Goal: Task Accomplishment & Management: Complete application form

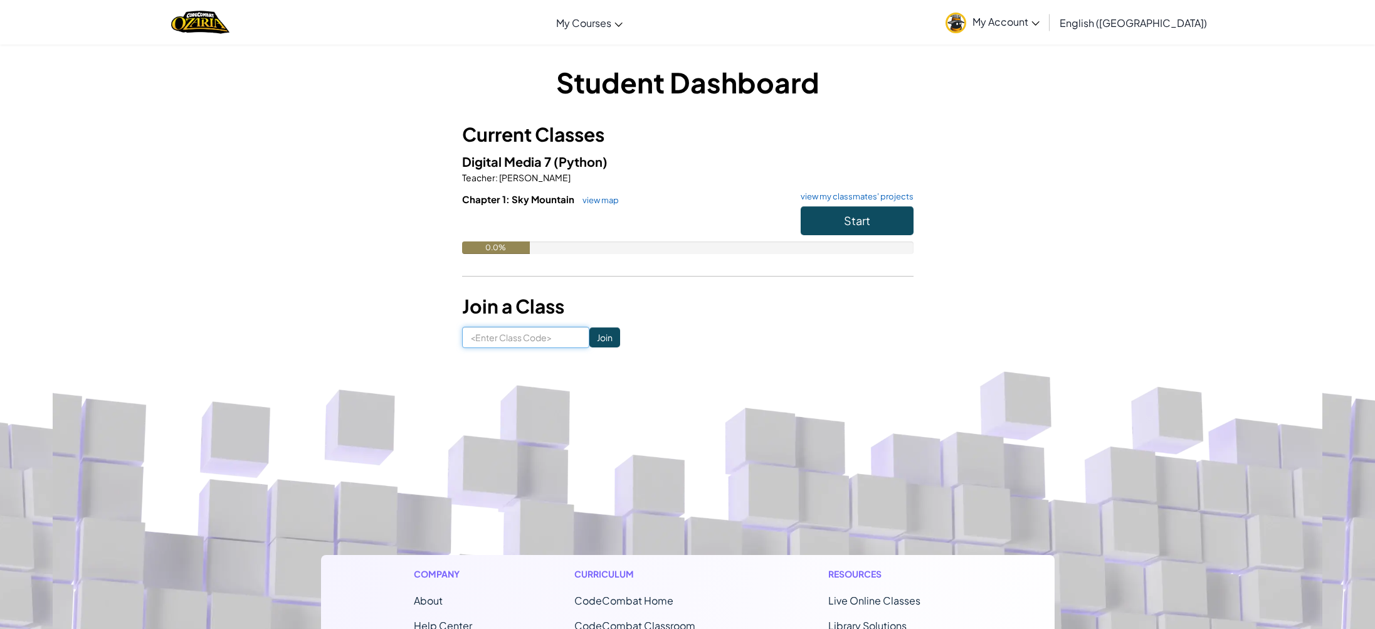
click at [519, 338] on input at bounding box center [525, 337] width 127 height 21
